Goal: Information Seeking & Learning: Find specific fact

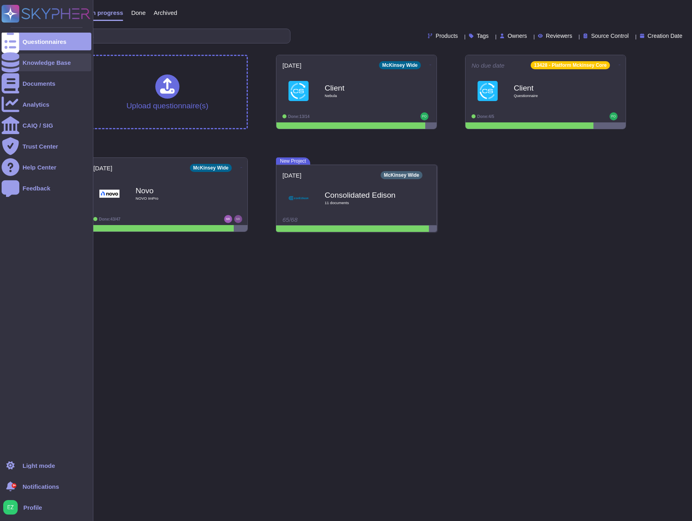
click at [38, 68] on div "Knowledge Base" at bounding box center [47, 63] width 90 height 18
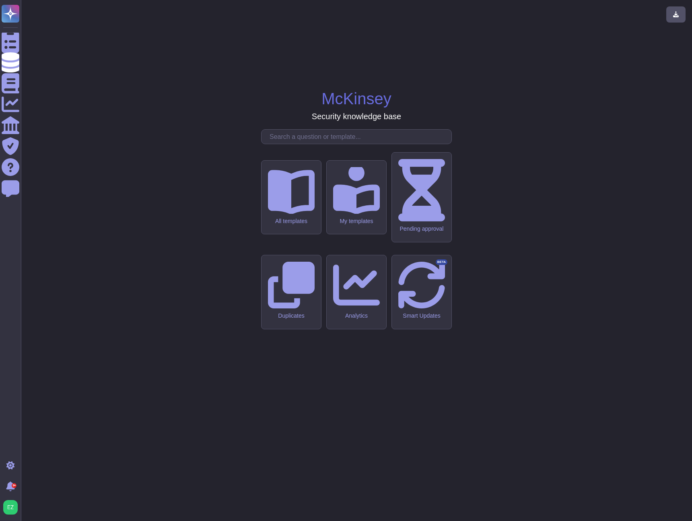
click at [303, 144] on input "text" at bounding box center [359, 137] width 186 height 14
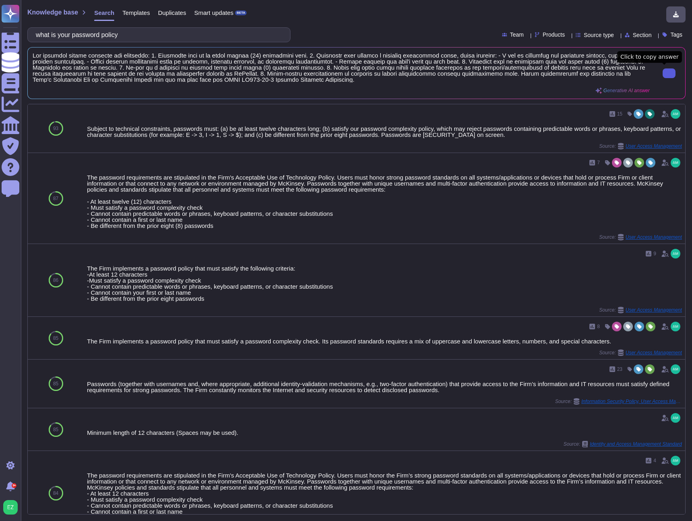
click at [200, 28] on input "what is your password policy" at bounding box center [157, 35] width 250 height 14
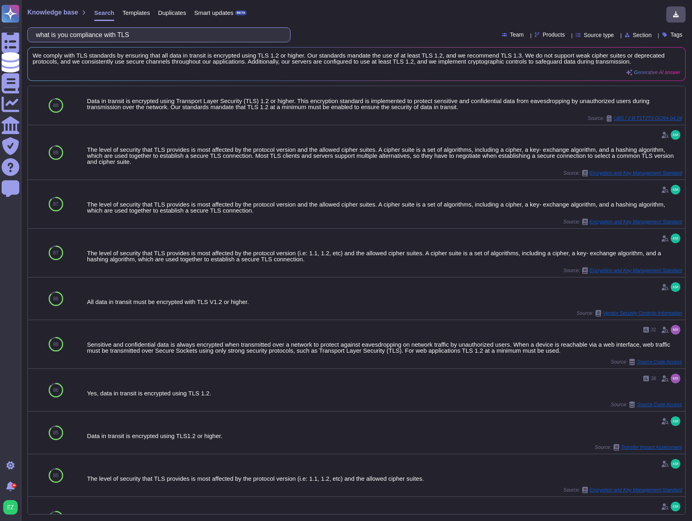
click at [111, 33] on input "what is you compliance with TLS" at bounding box center [157, 35] width 250 height 14
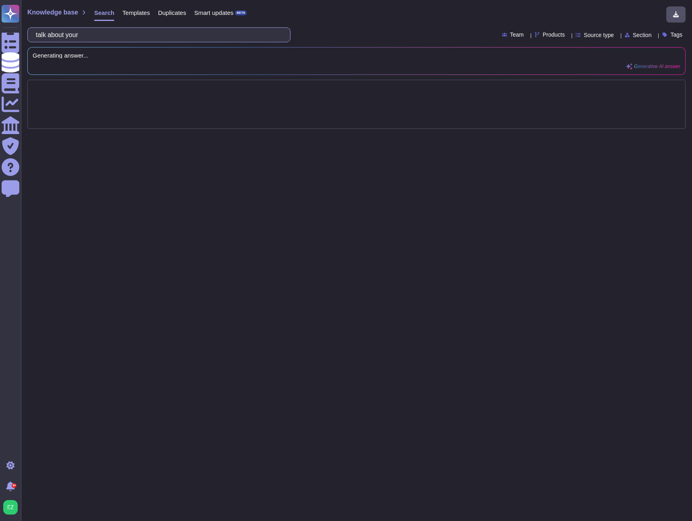
paste input "Cryptographic Module Type"
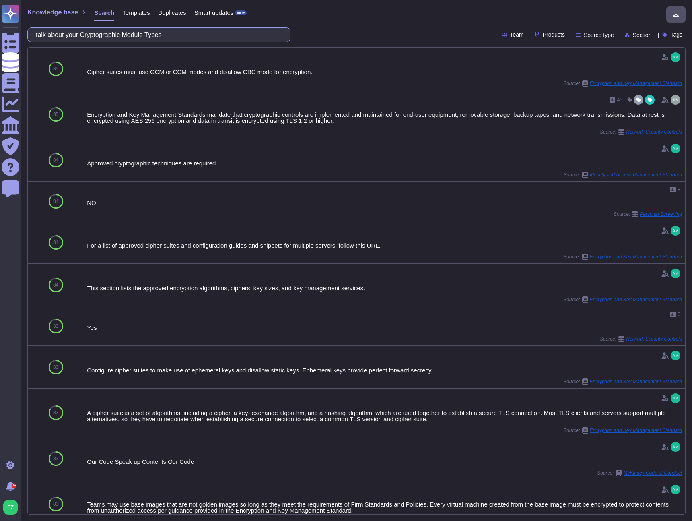
click at [205, 36] on input "talk about your Cryptographic Module Types" at bounding box center [157, 35] width 250 height 14
drag, startPoint x: 206, startPoint y: 35, endPoint x: 226, endPoint y: 40, distance: 20.0
click at [226, 40] on input "talk about your Cryptographic Module Types" at bounding box center [157, 35] width 250 height 14
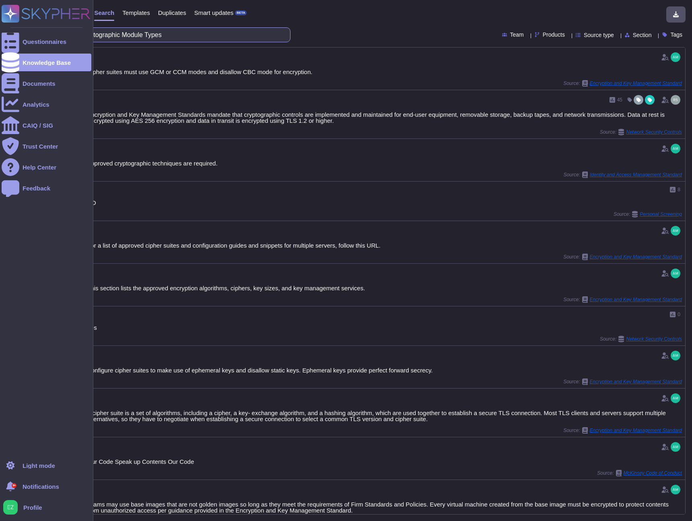
drag, startPoint x: 223, startPoint y: 37, endPoint x: 18, endPoint y: 29, distance: 205.4
click at [18, 29] on div "Questionnaires Knowledge Base Documents Analytics CAIQ / SIG Trust Center Help …" at bounding box center [346, 260] width 692 height 521
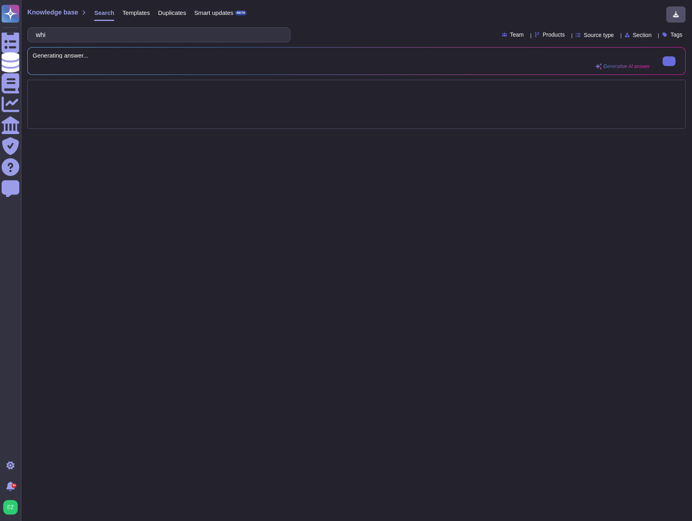
click at [235, 66] on div "Generating answer... Generative AI answer" at bounding box center [341, 60] width 617 height 17
click at [167, 37] on input "whi" at bounding box center [157, 35] width 250 height 14
paste input "Cryptographic Module Type"
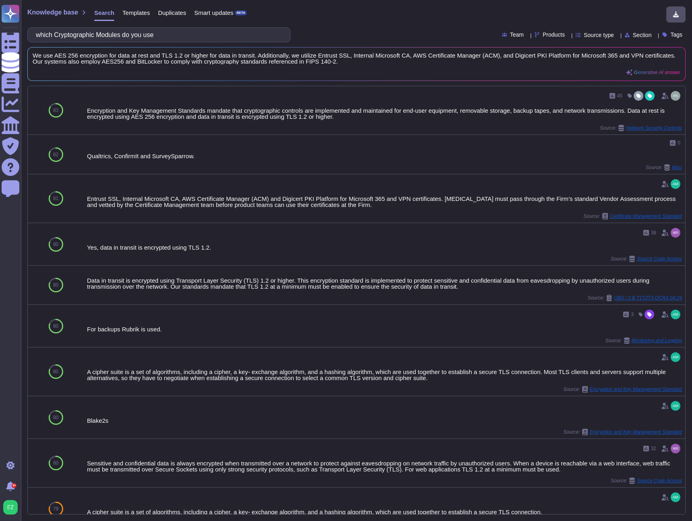
click at [195, 27] on div "Knowledge base Search Templates Duplicates Smart updates BETA which Cryptograph…" at bounding box center [356, 260] width 671 height 521
click at [195, 29] on input "which Cryptographic Modules do you use" at bounding box center [157, 35] width 250 height 14
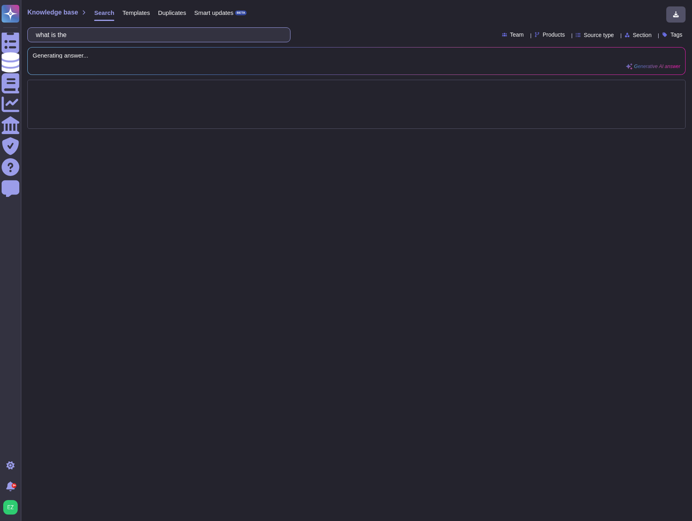
paste input "Maturity of the System Security Plan"
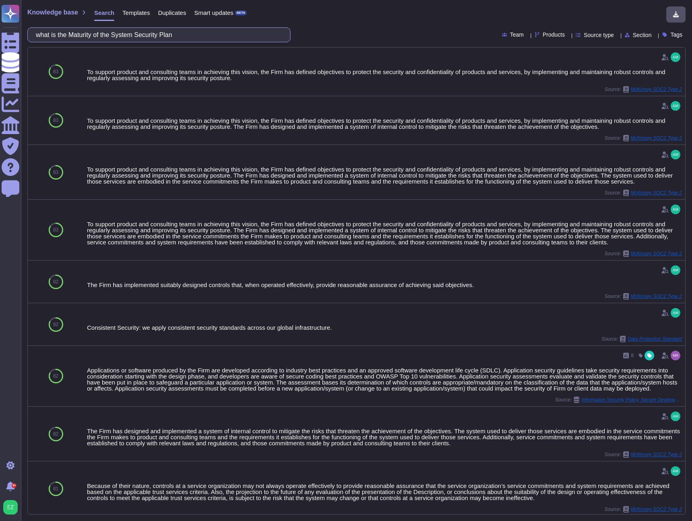
click at [202, 31] on input "what is the Maturity of the System Security Plan" at bounding box center [157, 35] width 250 height 14
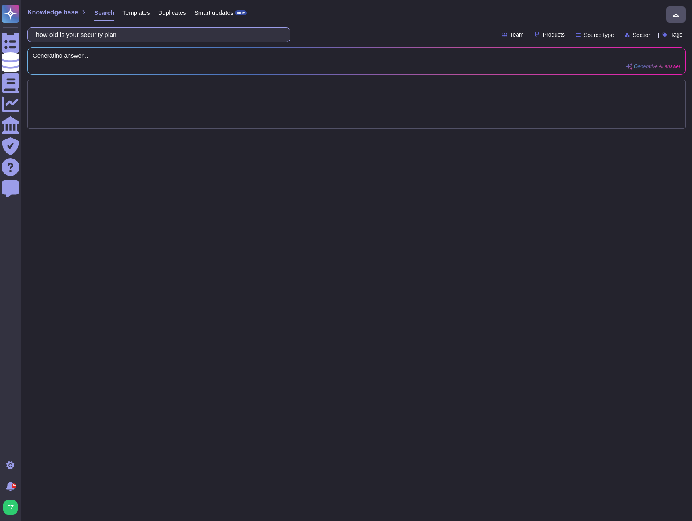
type input "how old is your security plan"
